Goal: Information Seeking & Learning: Learn about a topic

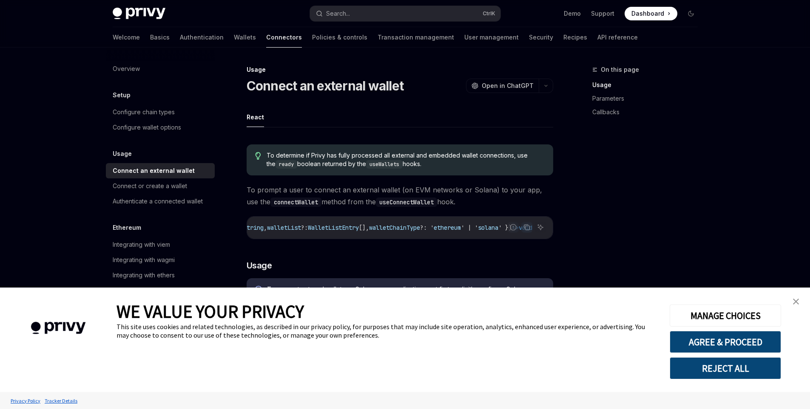
scroll to position [0, 196]
click at [797, 303] on img "close banner" at bounding box center [796, 302] width 6 height 6
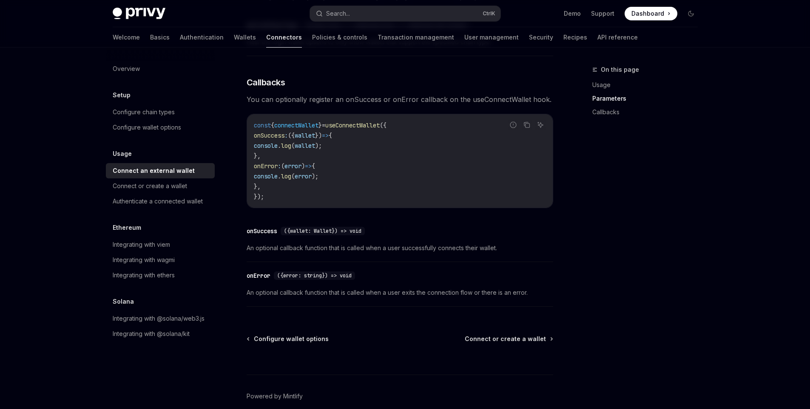
scroll to position [525, 0]
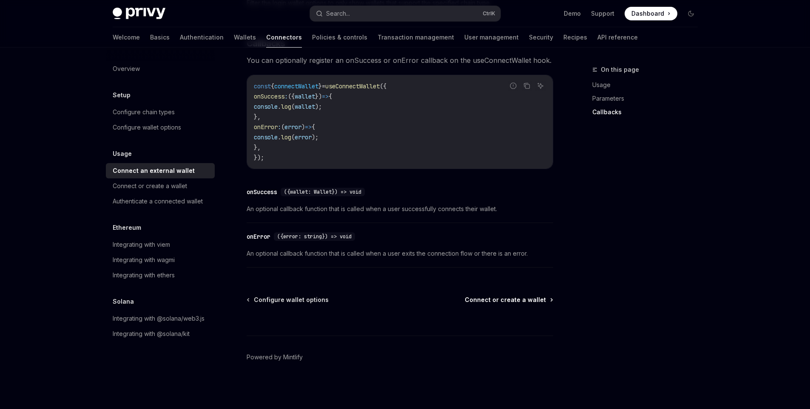
click at [471, 297] on span "Connect or create a wallet" at bounding box center [505, 300] width 81 height 9
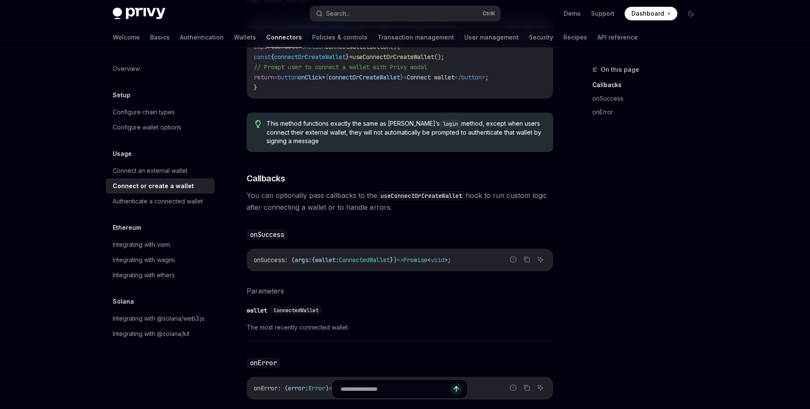
scroll to position [510, 0]
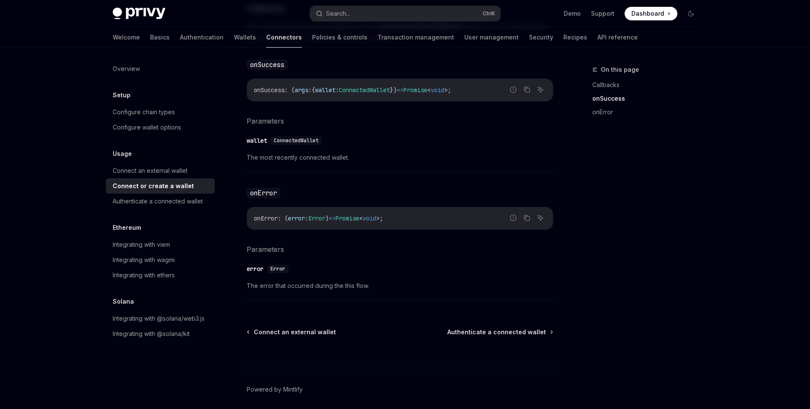
type textarea "*"
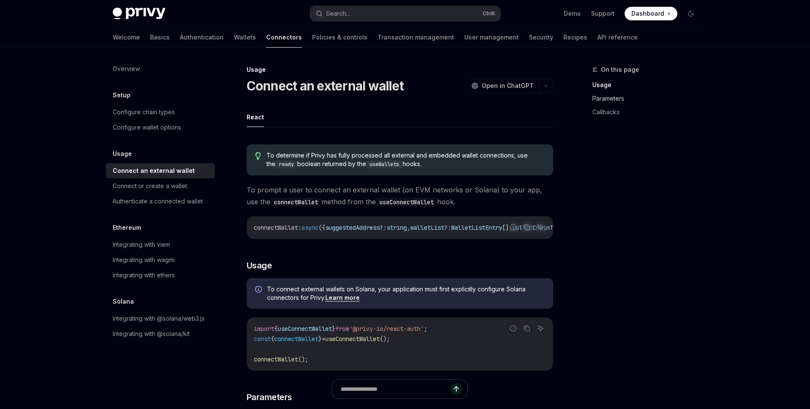
click at [596, 100] on link "Parameters" at bounding box center [648, 99] width 112 height 14
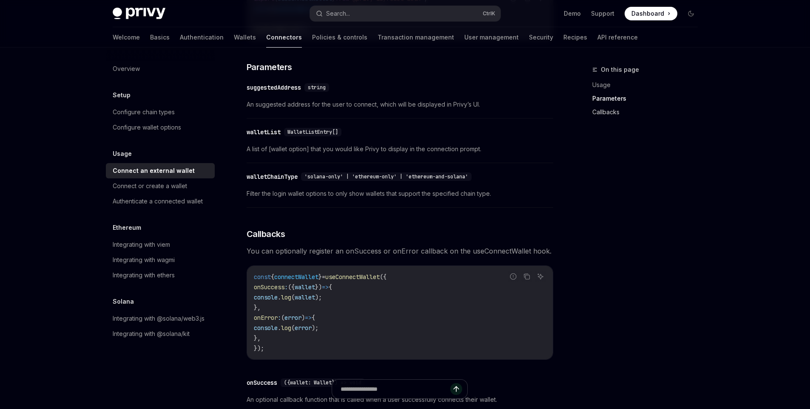
click at [599, 110] on link "Callbacks" at bounding box center [648, 112] width 112 height 14
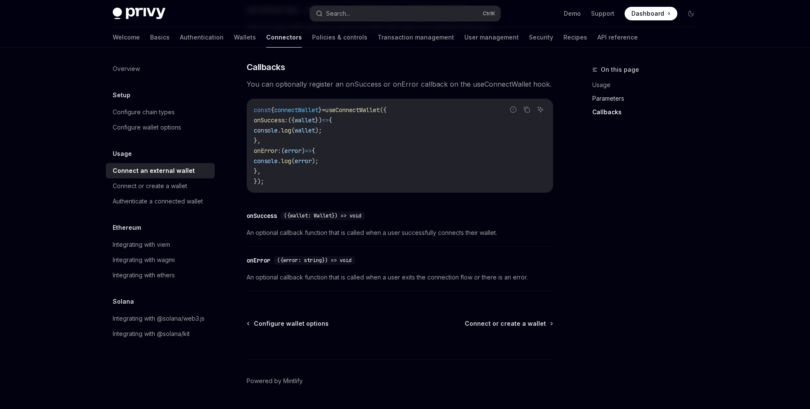
click at [615, 98] on link "Parameters" at bounding box center [648, 99] width 112 height 14
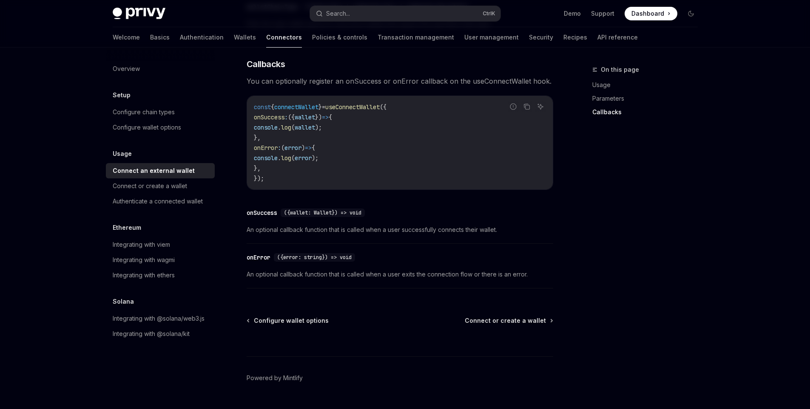
scroll to position [525, 0]
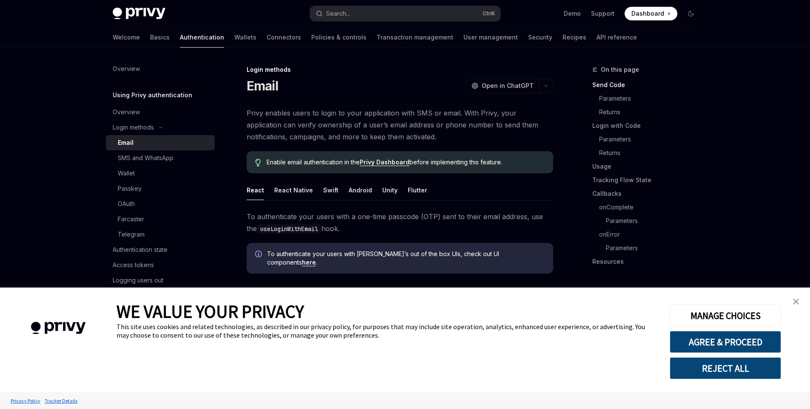
click at [792, 303] on link "close banner" at bounding box center [795, 301] width 17 height 17
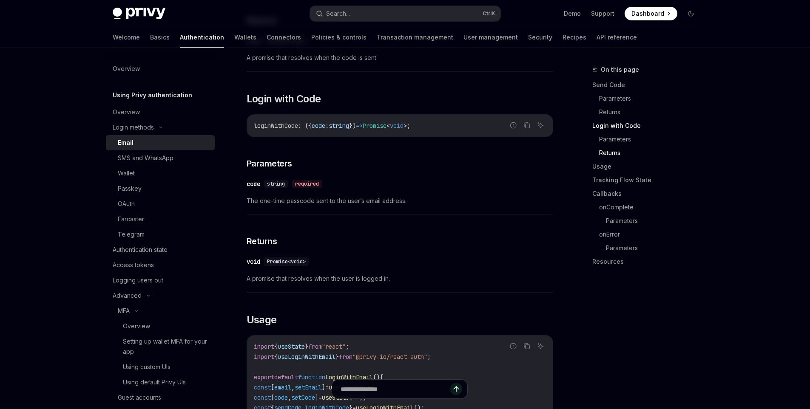
scroll to position [680, 0]
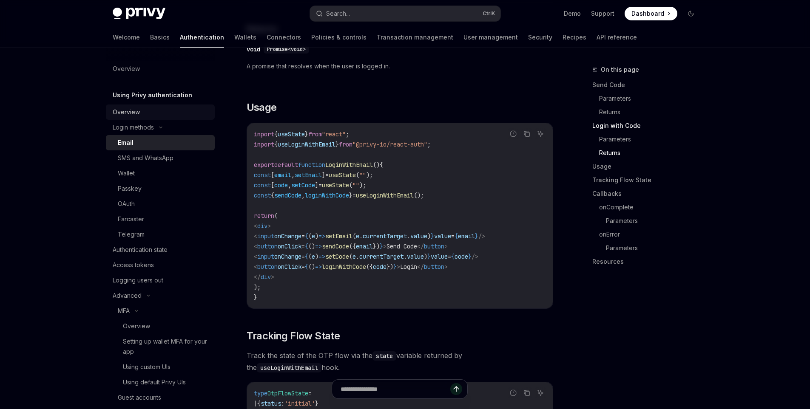
click at [133, 119] on link "Overview" at bounding box center [160, 112] width 109 height 15
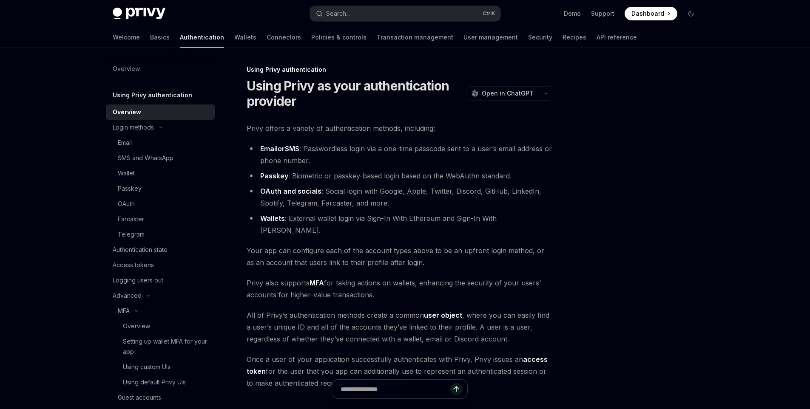
scroll to position [105, 0]
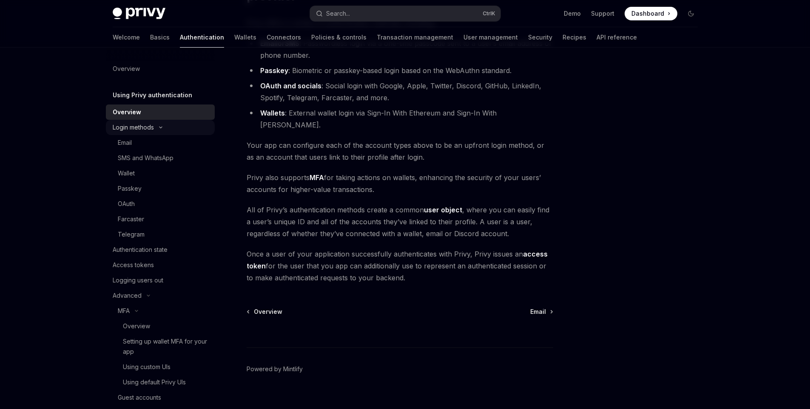
click at [129, 122] on div "Login methods" at bounding box center [160, 127] width 109 height 15
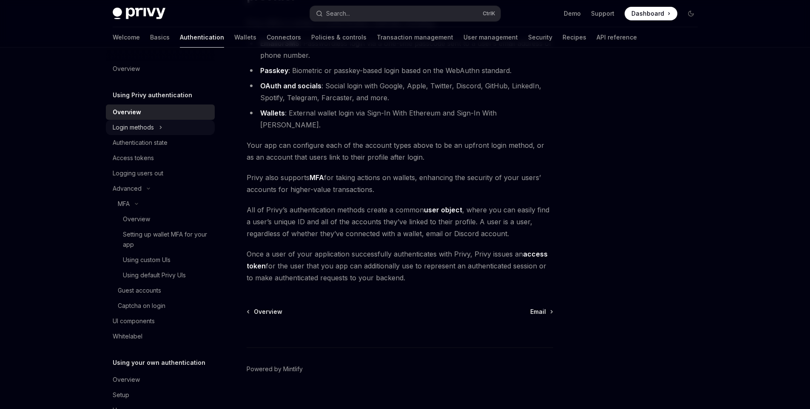
click at [156, 133] on div "Login methods" at bounding box center [160, 127] width 109 height 15
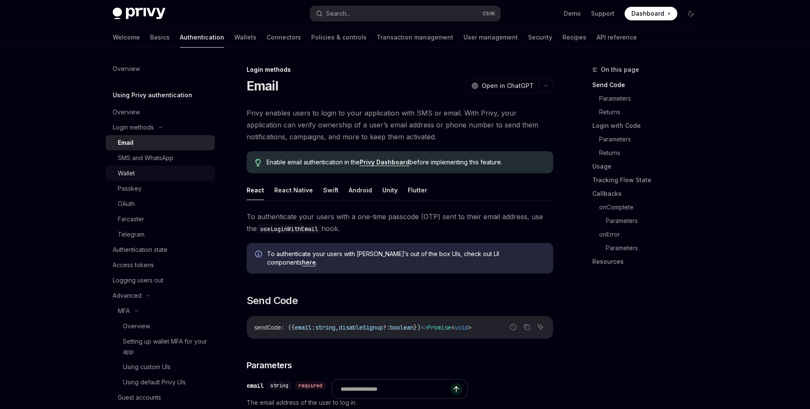
click at [154, 173] on div "Wallet" at bounding box center [164, 173] width 92 height 10
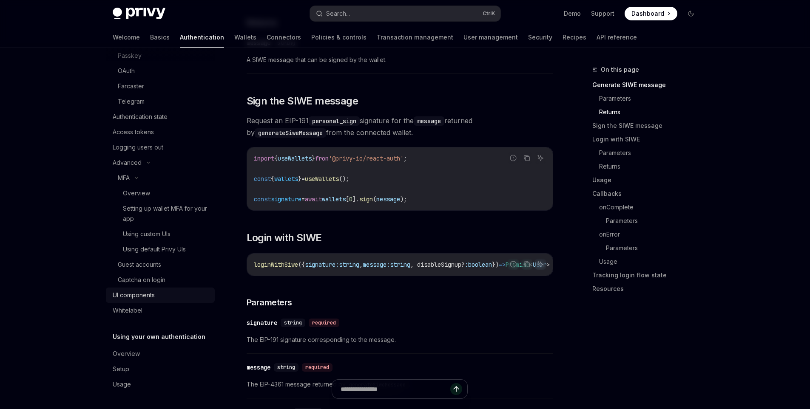
scroll to position [595, 0]
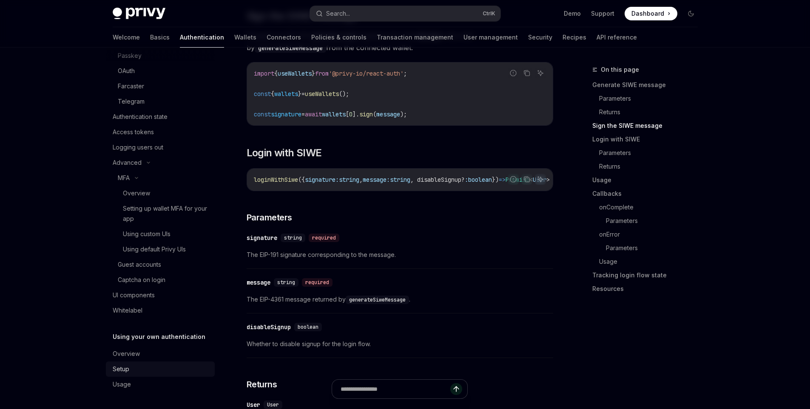
click at [167, 363] on link "Setup" at bounding box center [160, 369] width 109 height 15
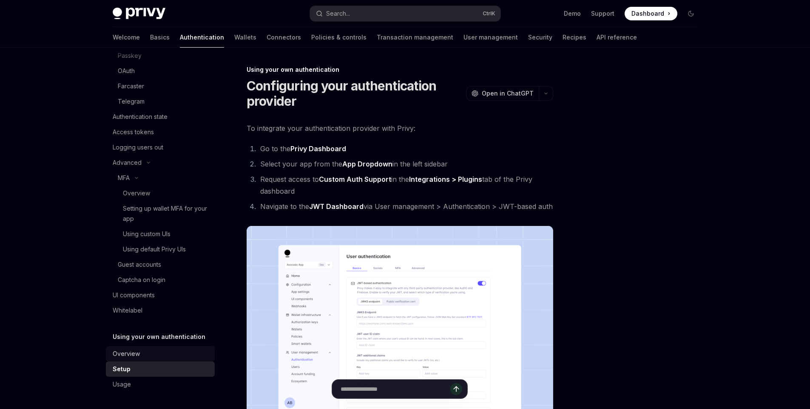
click at [162, 351] on div "Overview" at bounding box center [161, 354] width 97 height 10
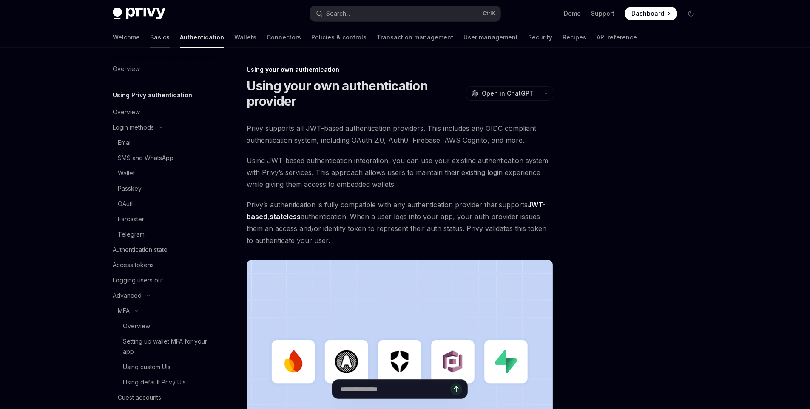
click at [150, 35] on link "Basics" at bounding box center [160, 37] width 20 height 20
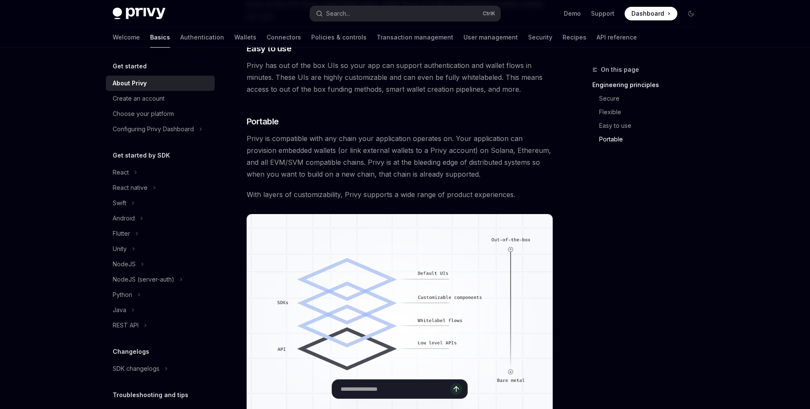
scroll to position [714, 0]
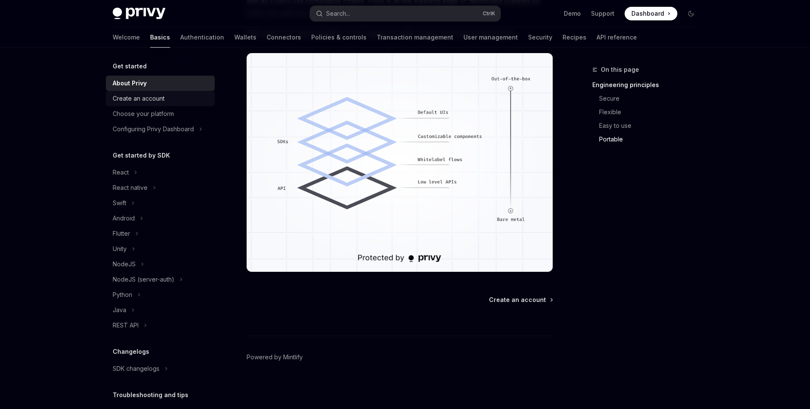
click at [143, 104] on link "Create an account" at bounding box center [160, 98] width 109 height 15
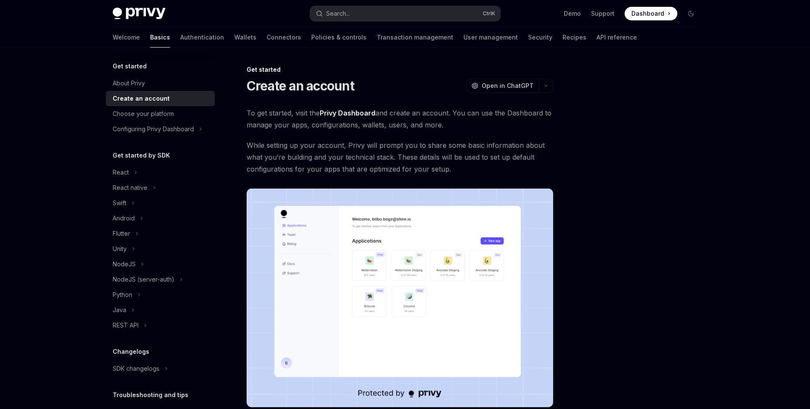
scroll to position [136, 0]
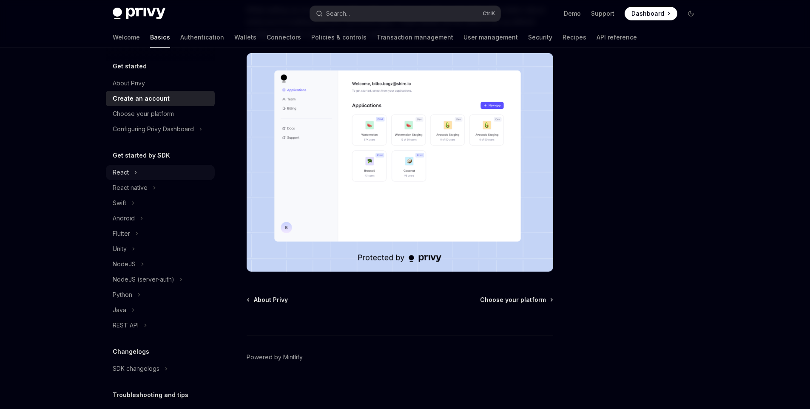
click at [130, 171] on div "React" at bounding box center [160, 172] width 109 height 15
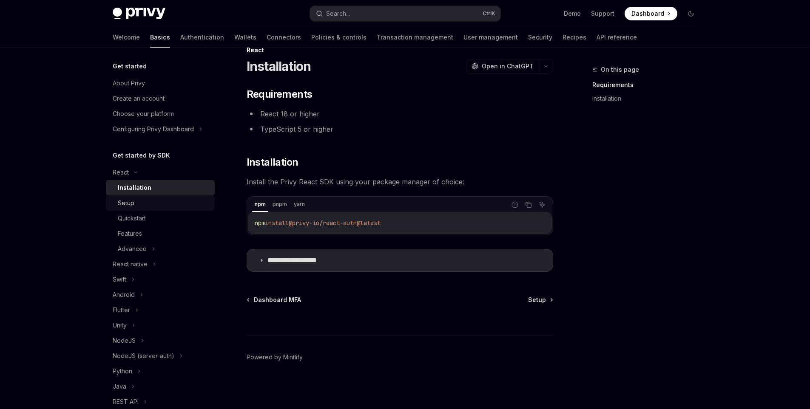
scroll to position [20, 0]
click at [152, 205] on div "Setup" at bounding box center [164, 203] width 92 height 10
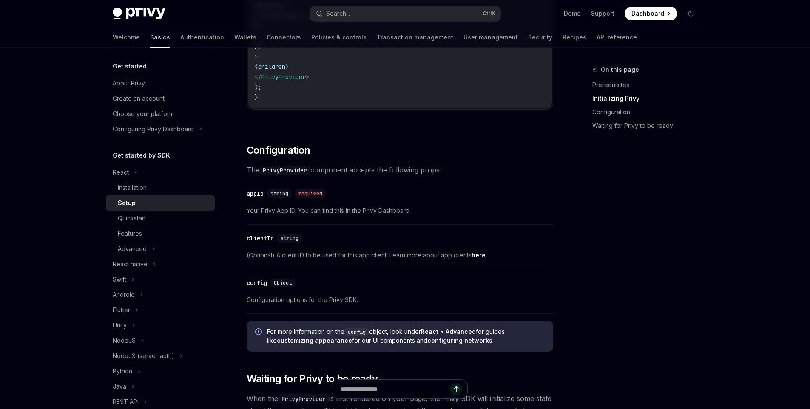
scroll to position [615, 0]
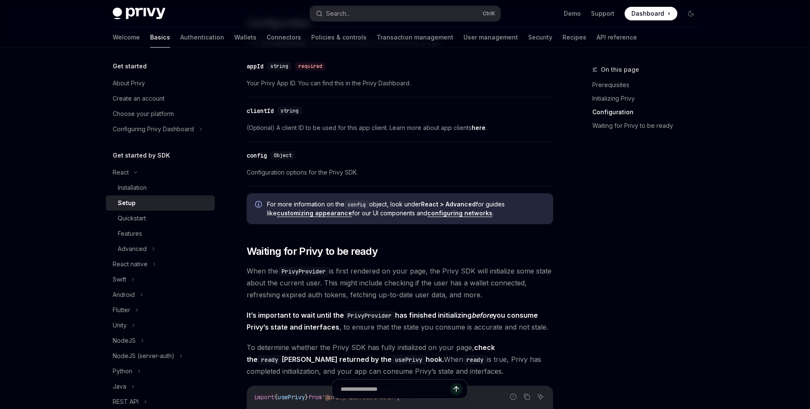
click at [451, 216] on link "configuring networks" at bounding box center [459, 214] width 65 height 8
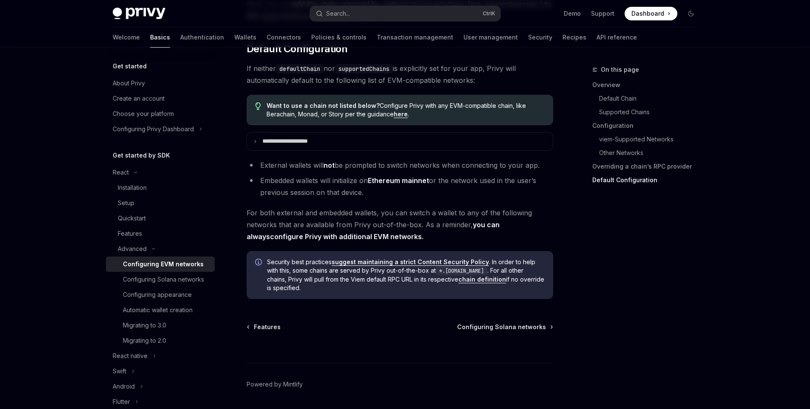
scroll to position [2163, 0]
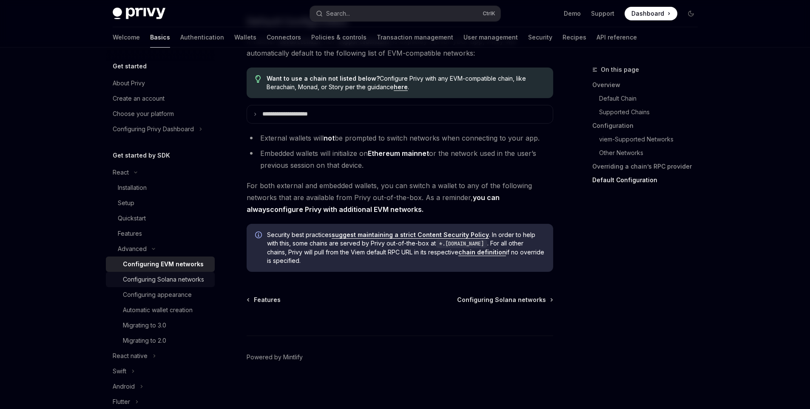
click at [150, 281] on div "Configuring Solana networks" at bounding box center [163, 280] width 81 height 10
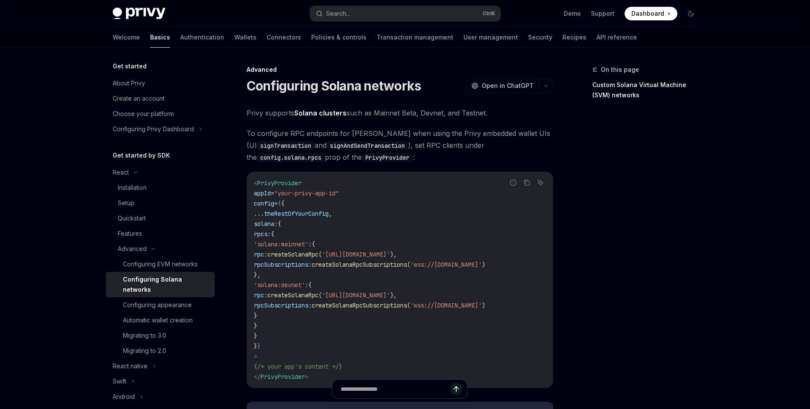
scroll to position [128, 0]
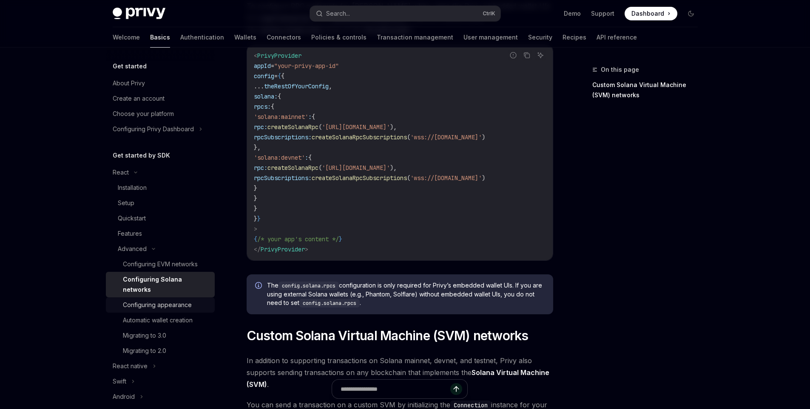
click at [140, 304] on div "Configuring appearance" at bounding box center [157, 305] width 69 height 10
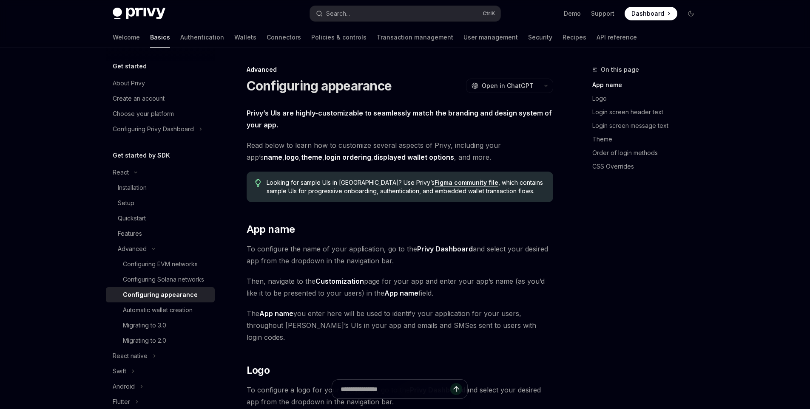
scroll to position [255, 0]
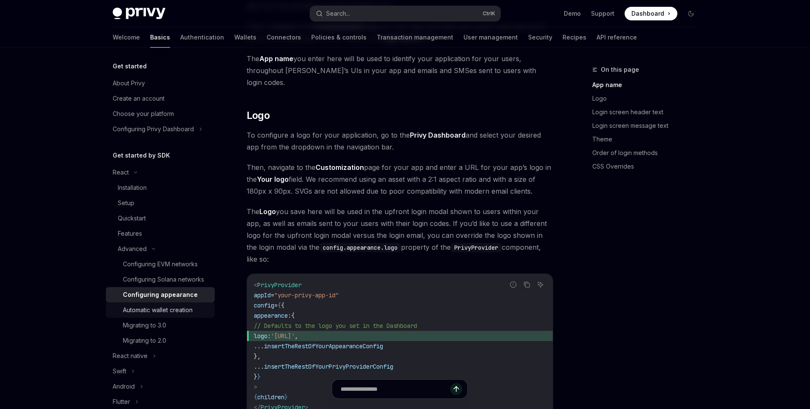
click at [156, 315] on div "Automatic wallet creation" at bounding box center [158, 310] width 70 height 10
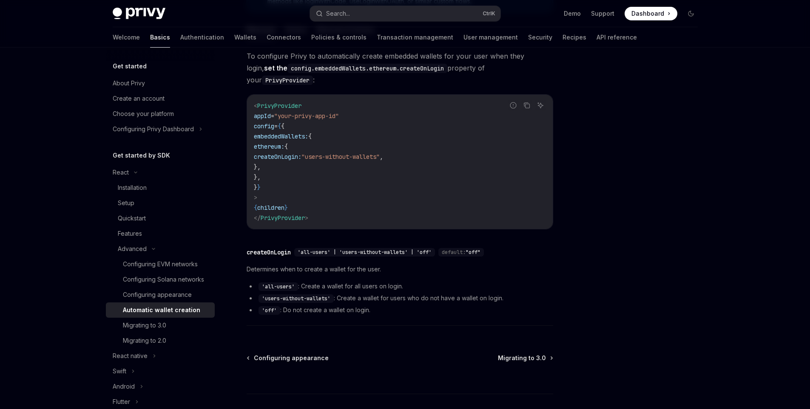
scroll to position [259, 0]
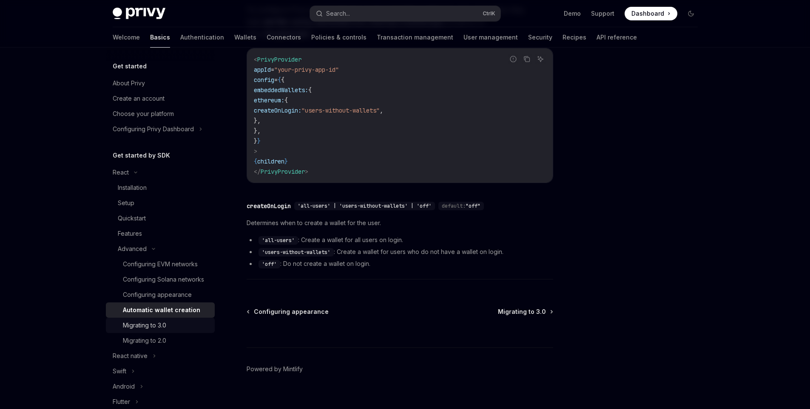
click at [159, 331] on div "Migrating to 3.0" at bounding box center [144, 325] width 43 height 10
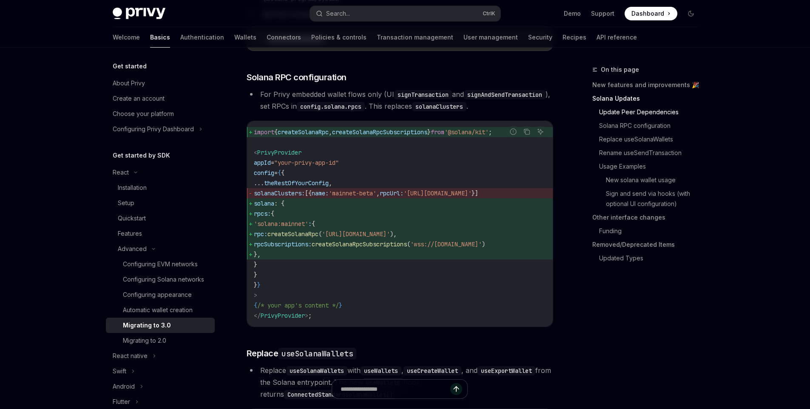
scroll to position [595, 0]
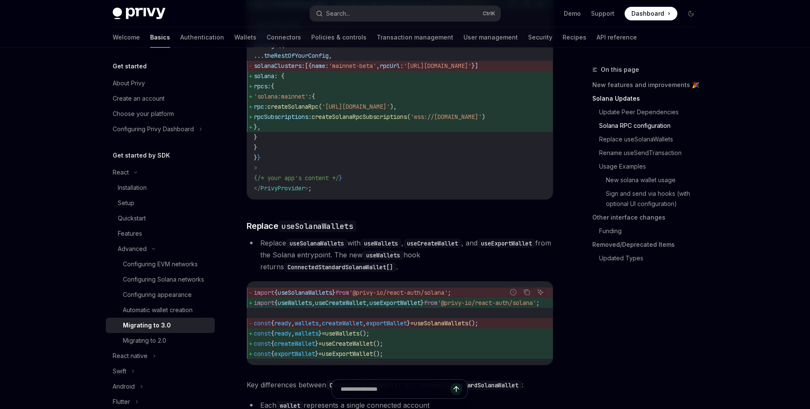
drag, startPoint x: 151, startPoint y: 352, endPoint x: 151, endPoint y: 343, distance: 9.4
click at [151, 346] on div "Migrating to 2.0" at bounding box center [144, 341] width 43 height 10
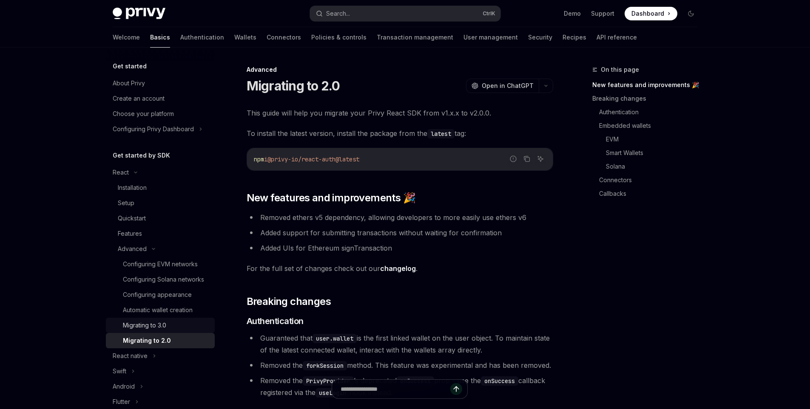
click at [153, 331] on div "Migrating to 3.0" at bounding box center [144, 325] width 43 height 10
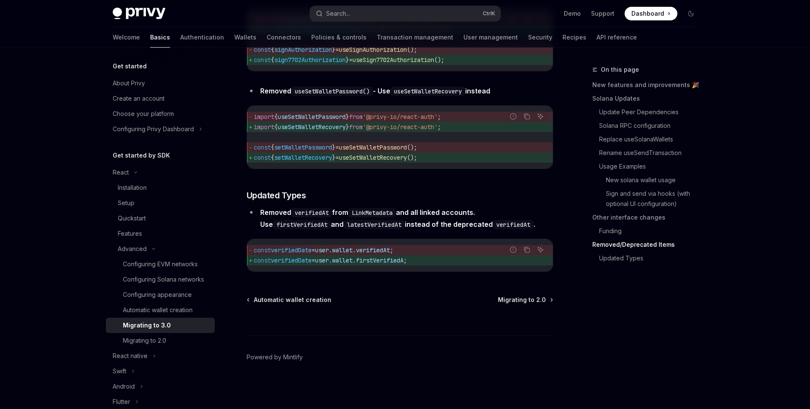
scroll to position [3528, 0]
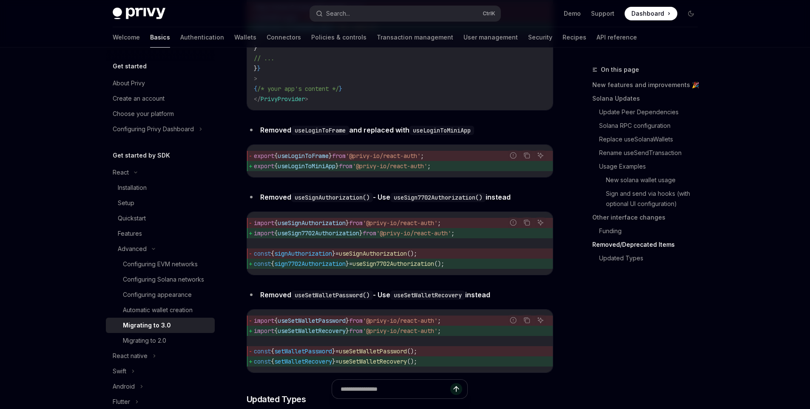
click at [665, 13] on span at bounding box center [650, 14] width 53 height 14
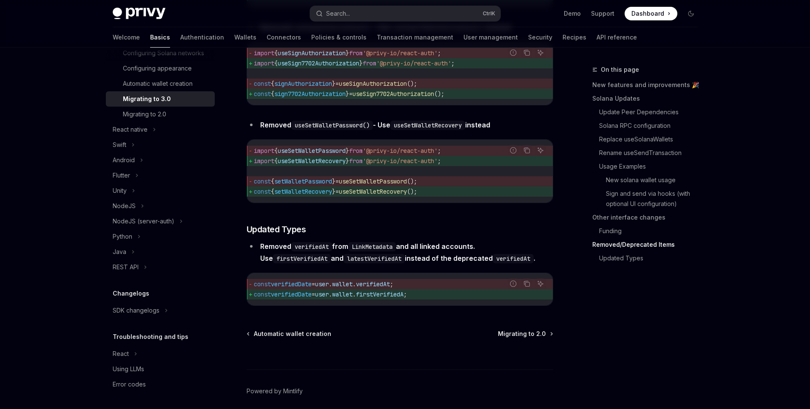
scroll to position [3761, 0]
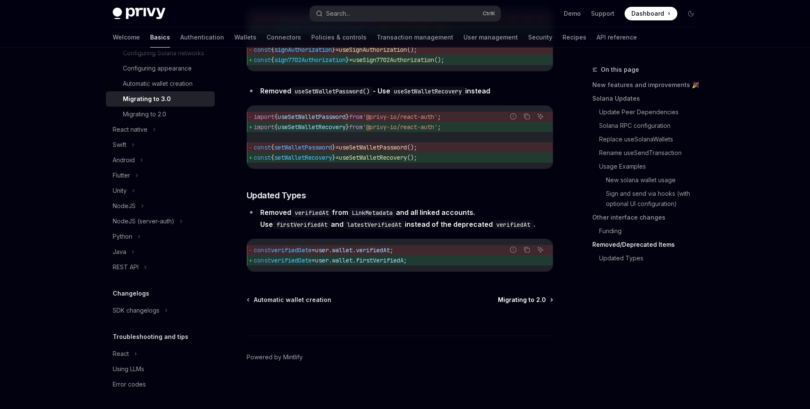
click at [512, 303] on span "Migrating to 2.0" at bounding box center [522, 300] width 48 height 9
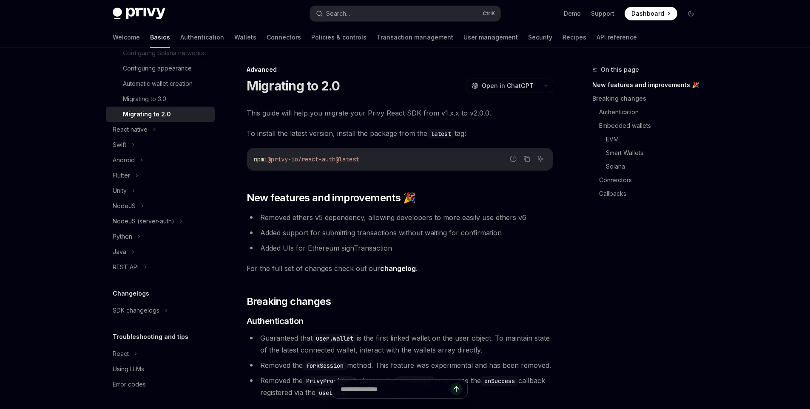
type textarea "*"
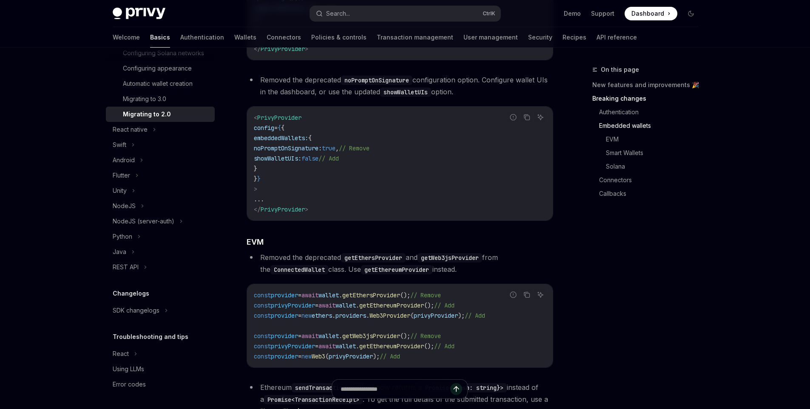
scroll to position [893, 0]
